Goal: Task Accomplishment & Management: Use online tool/utility

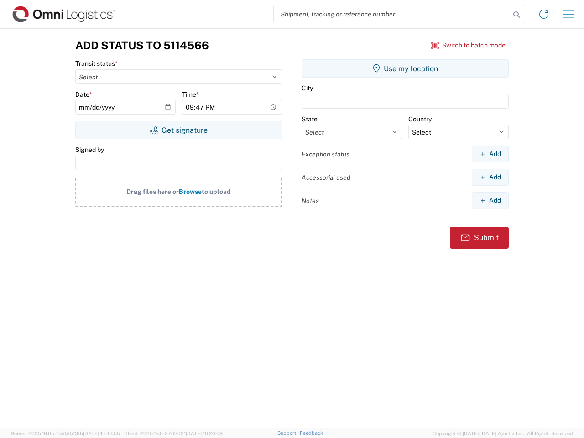
click at [392, 14] on input "search" at bounding box center [392, 13] width 236 height 17
click at [516, 15] on icon at bounding box center [516, 14] width 13 height 13
click at [543, 14] on icon at bounding box center [543, 14] width 15 height 15
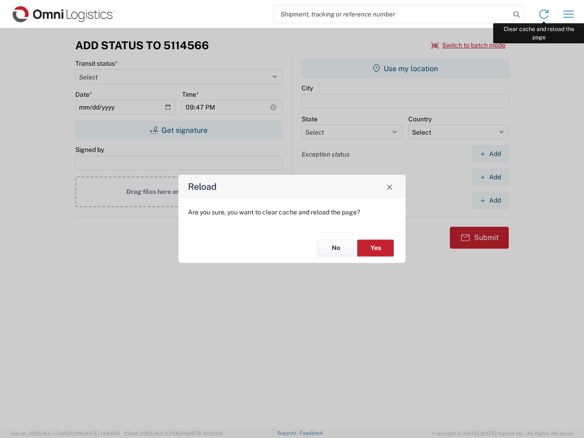
click at [568, 14] on div "Reload Are you sure, you want to clear cache and reload the page? No Yes" at bounding box center [292, 219] width 584 height 438
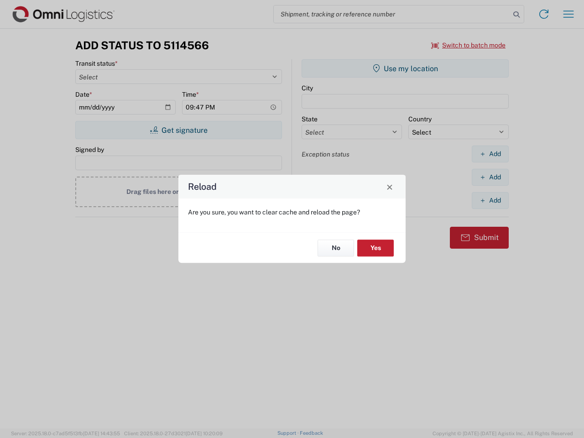
click at [468, 45] on div "Reload Are you sure, you want to clear cache and reload the page? No Yes" at bounding box center [292, 219] width 584 height 438
click at [178, 130] on div "Reload Are you sure, you want to clear cache and reload the page? No Yes" at bounding box center [292, 219] width 584 height 438
click at [405, 68] on div "Reload Are you sure, you want to clear cache and reload the page? No Yes" at bounding box center [292, 219] width 584 height 438
click at [490, 154] on div "Reload Are you sure, you want to clear cache and reload the page? No Yes" at bounding box center [292, 219] width 584 height 438
click at [490, 177] on div "Reload Are you sure, you want to clear cache and reload the page? No Yes" at bounding box center [292, 219] width 584 height 438
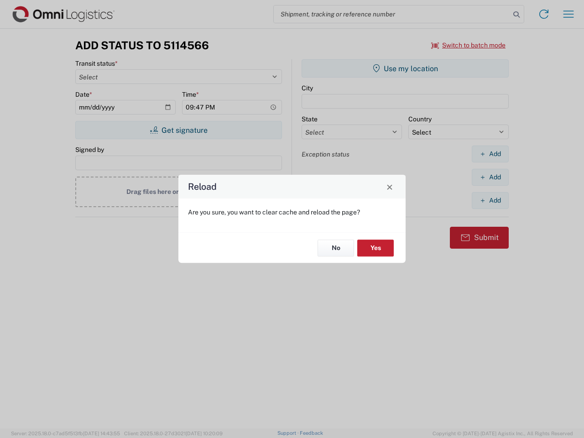
click at [490, 200] on div "Reload Are you sure, you want to clear cache and reload the page? No Yes" at bounding box center [292, 219] width 584 height 438
